Goal: Register for event/course

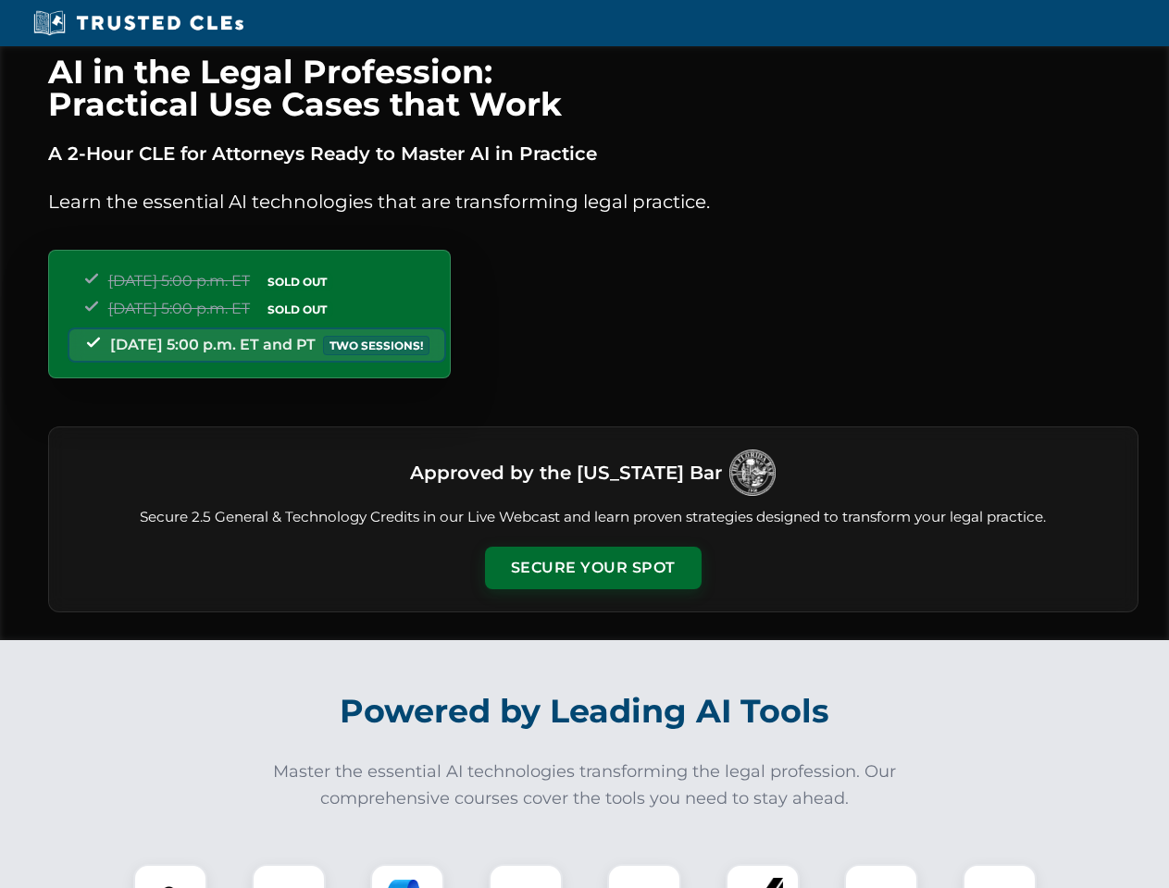
click at [592, 568] on button "Secure Your Spot" at bounding box center [593, 568] width 217 height 43
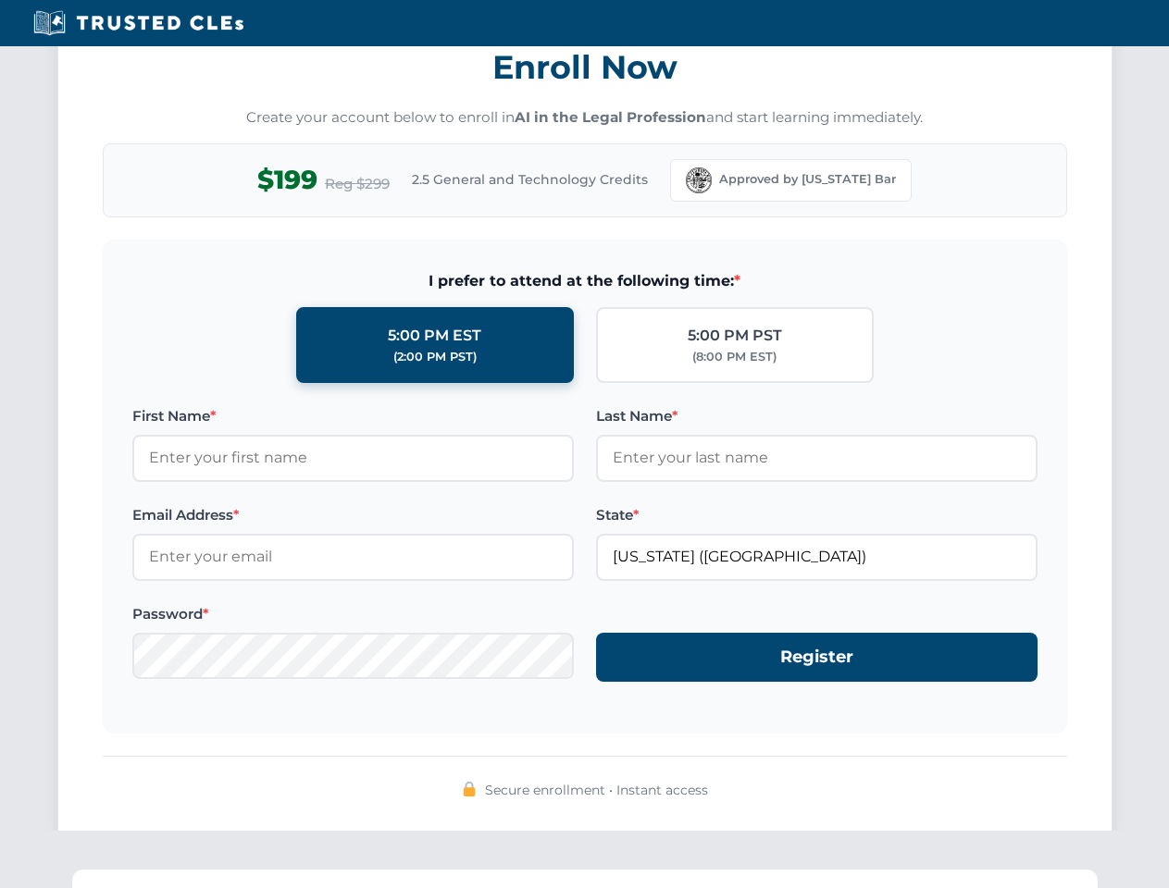
scroll to position [1817, 0]
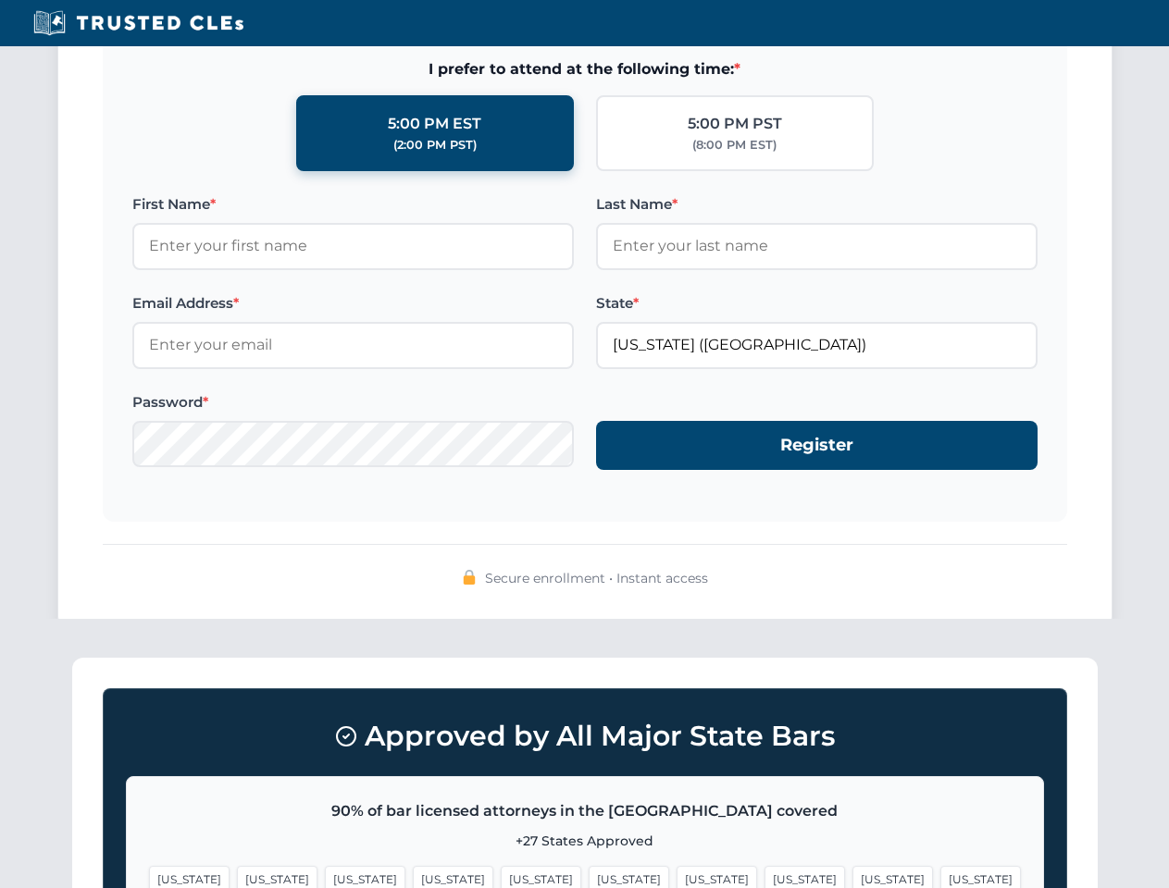
click at [852, 876] on span "[US_STATE]" at bounding box center [892, 879] width 81 height 27
